Goal: Navigation & Orientation: Find specific page/section

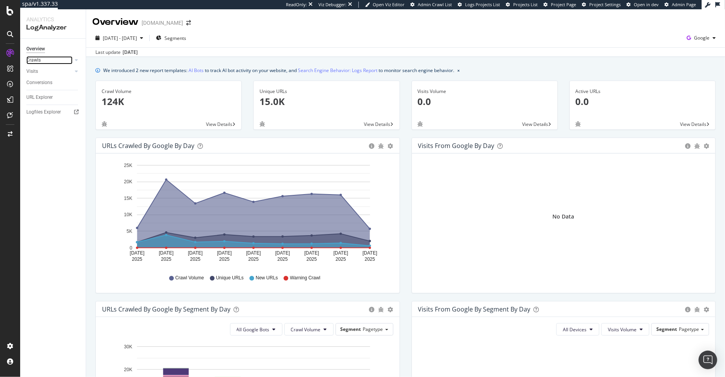
click at [52, 59] on link "Crawls" at bounding box center [49, 60] width 46 height 8
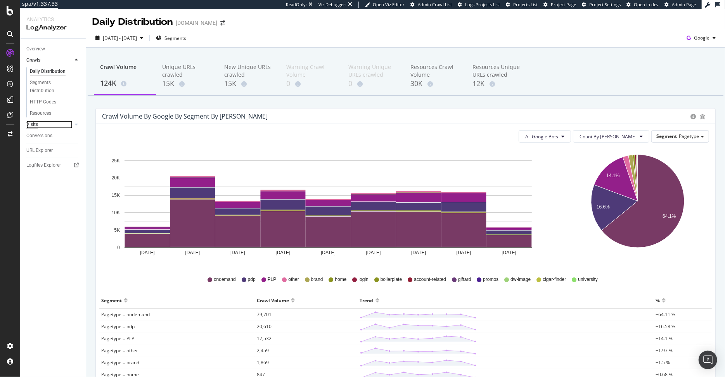
click at [31, 124] on div "Visits" at bounding box center [32, 125] width 12 height 8
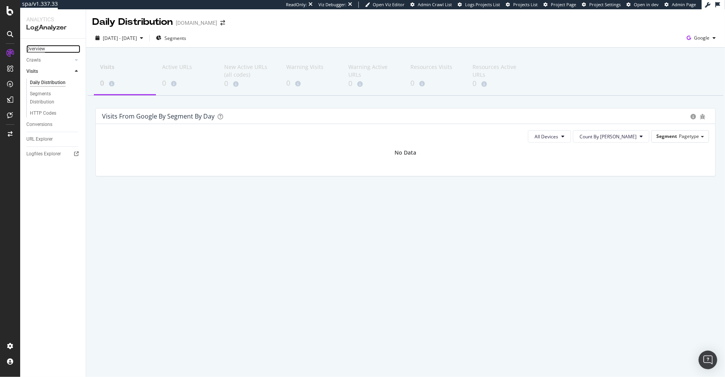
click at [38, 49] on div "Overview" at bounding box center [35, 49] width 19 height 8
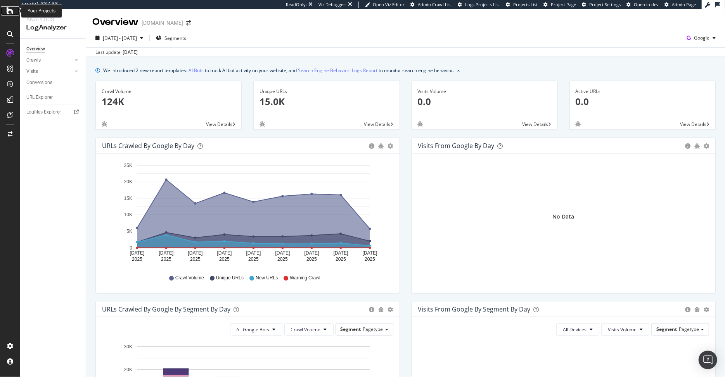
click at [7, 9] on icon at bounding box center [10, 10] width 7 height 9
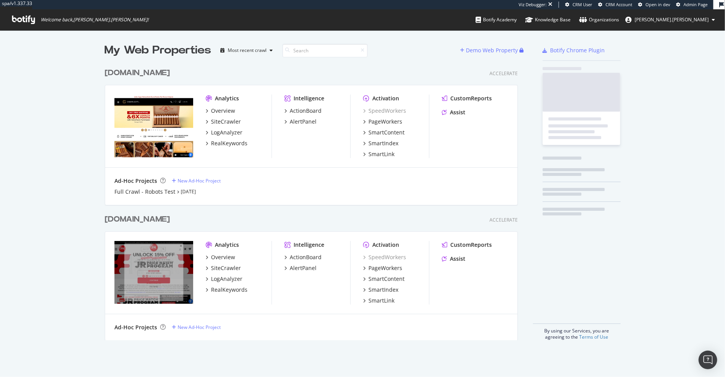
scroll to position [282, 419]
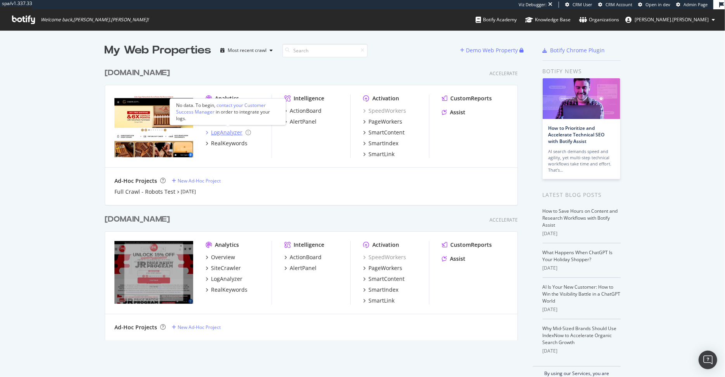
click at [230, 135] on div "LogAnalyzer" at bounding box center [226, 133] width 31 height 8
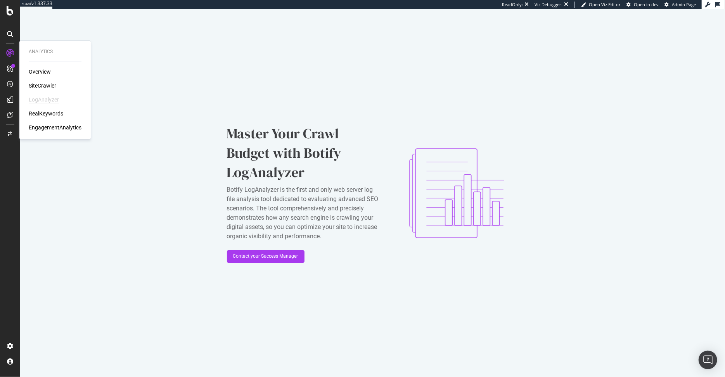
click at [48, 98] on div "LogAnalyzer" at bounding box center [44, 100] width 30 height 8
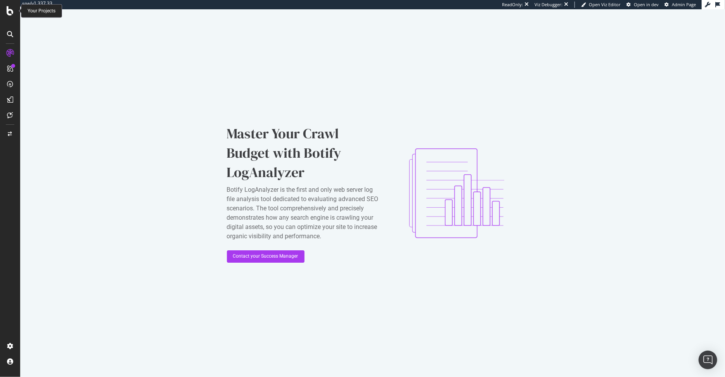
click at [13, 7] on icon at bounding box center [10, 10] width 7 height 9
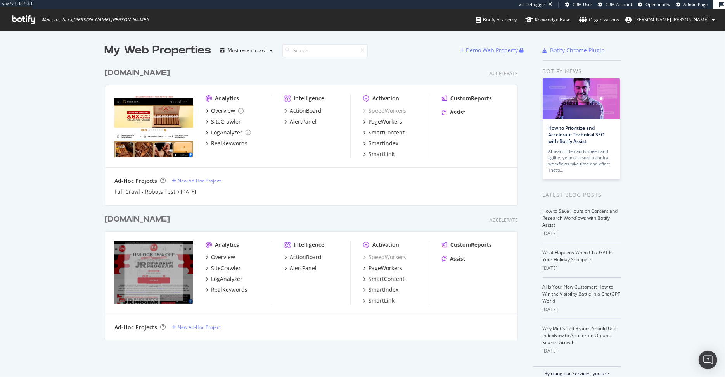
scroll to position [282, 419]
click at [231, 277] on div "LogAnalyzer" at bounding box center [226, 279] width 31 height 8
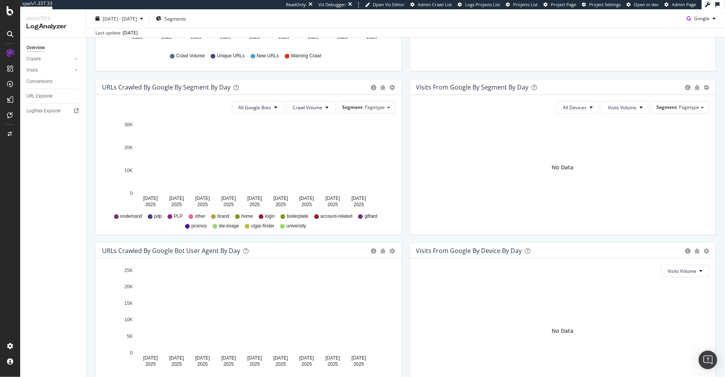
scroll to position [277, 0]
